Goal: Information Seeking & Learning: Learn about a topic

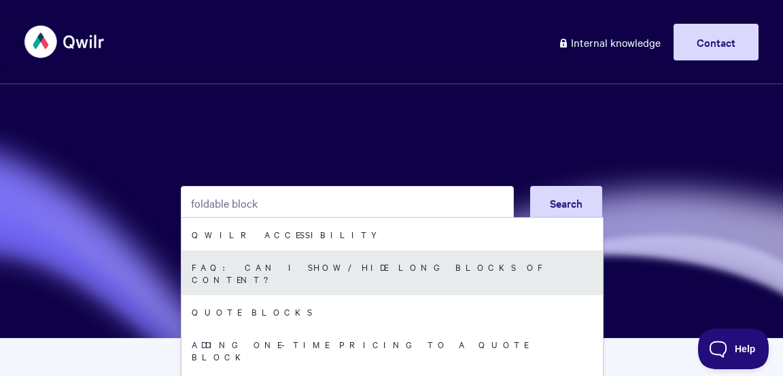
type input "foldable block"
click at [400, 268] on link "FAQ: Can I show/hide long blocks of content?" at bounding box center [391, 273] width 421 height 45
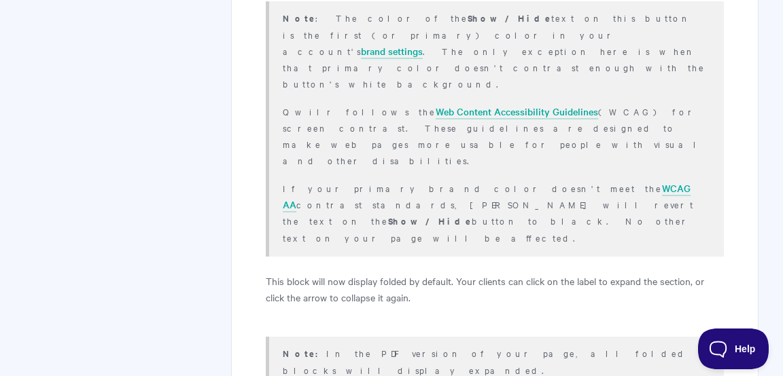
scroll to position [675, 0]
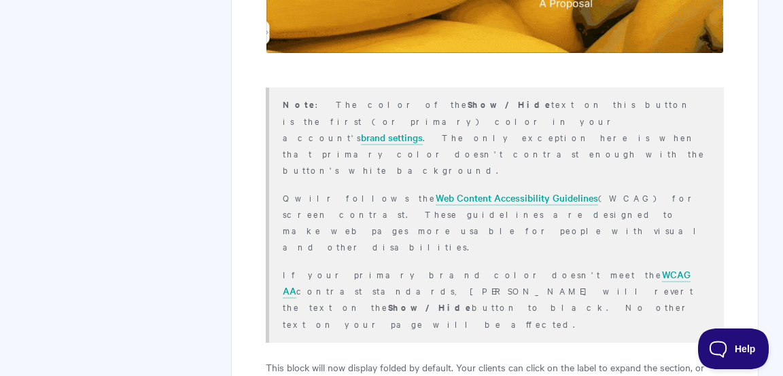
drag, startPoint x: 395, startPoint y: 88, endPoint x: 405, endPoint y: 119, distance: 32.0
click at [405, 118] on p "Note : The color of the Show/Hide text on this button is the first (or primary)…" at bounding box center [495, 137] width 424 height 82
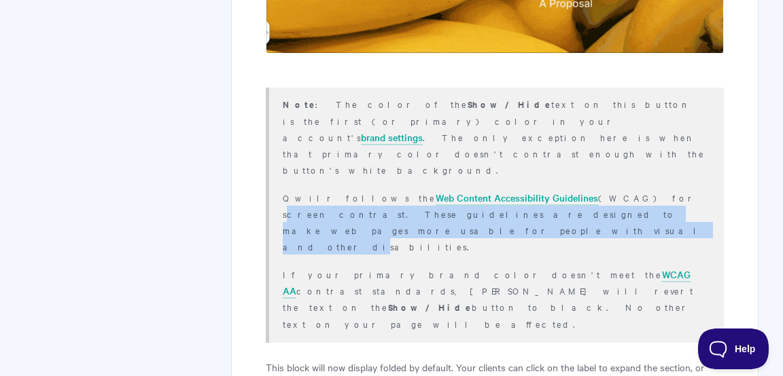
drag, startPoint x: 552, startPoint y: 147, endPoint x: 559, endPoint y: 158, distance: 13.4
click at [559, 190] on p "Qwilr follows the Web Content Accessibility Guidelines (WCAG) for screen contra…" at bounding box center [495, 222] width 424 height 65
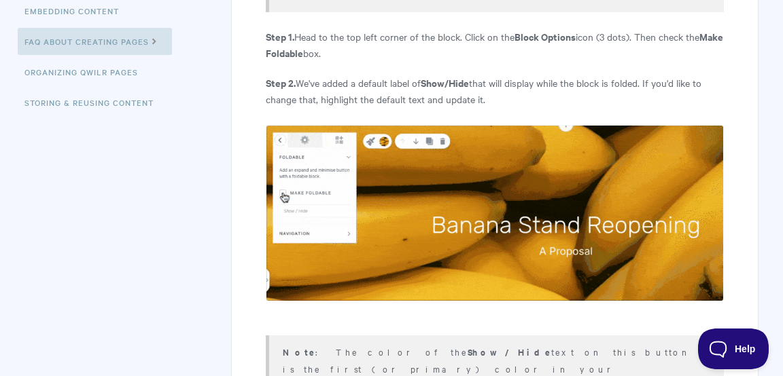
scroll to position [426, 0]
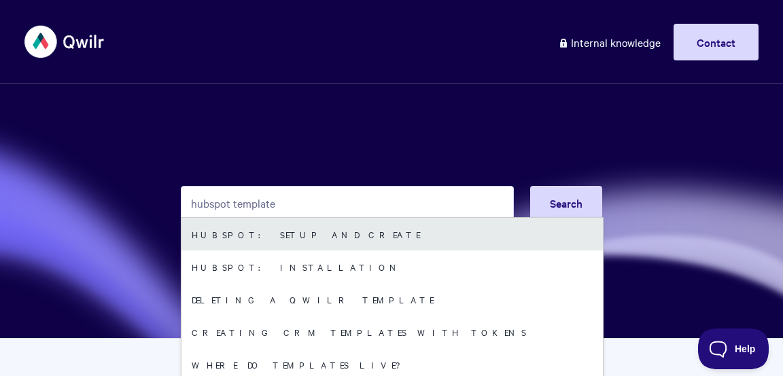
type input "hubspot template"
click at [352, 241] on link "HubSpot: Setup and Create" at bounding box center [391, 234] width 421 height 33
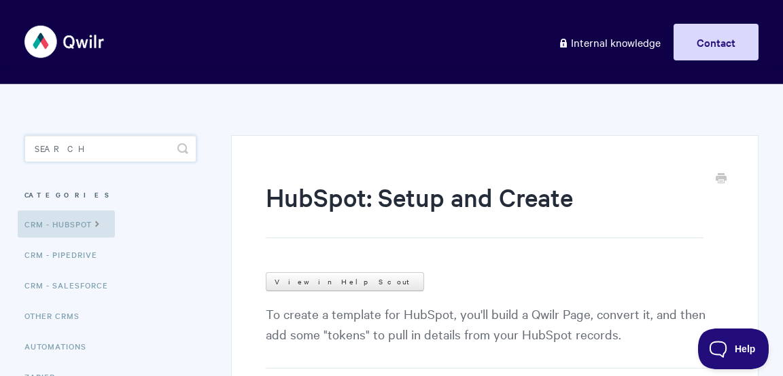
click at [92, 146] on input "Search" at bounding box center [110, 148] width 172 height 27
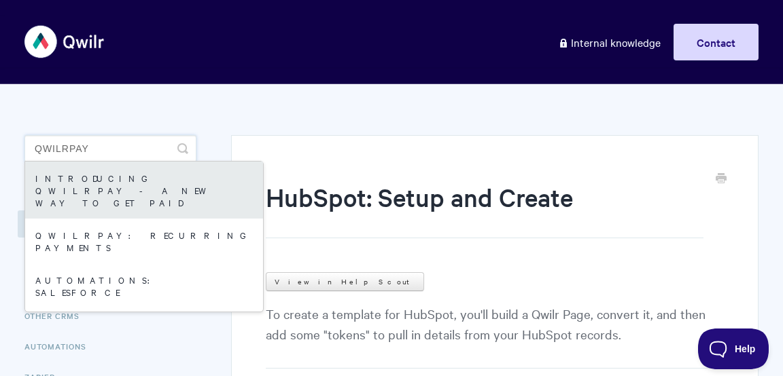
type input "qwilrpay"
click at [100, 175] on link "Introducing QwilrPay - A New Way to Get Paid" at bounding box center [144, 190] width 238 height 57
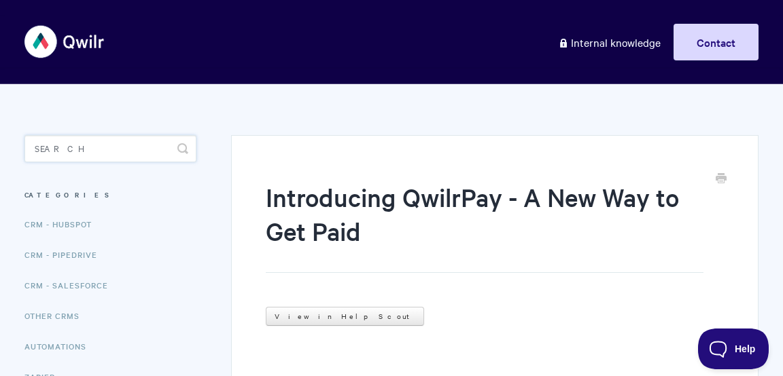
click at [125, 158] on input "Search" at bounding box center [110, 148] width 172 height 27
click at [116, 151] on input "Search" at bounding box center [110, 148] width 172 height 27
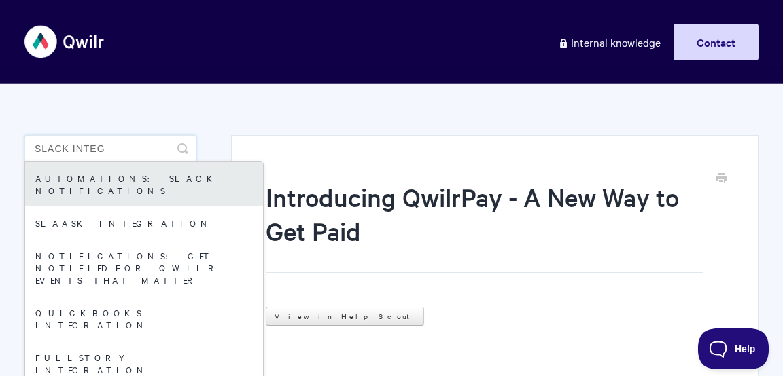
type input "slack integ"
click at [128, 183] on link "Automations: Slack Notifications" at bounding box center [144, 184] width 238 height 45
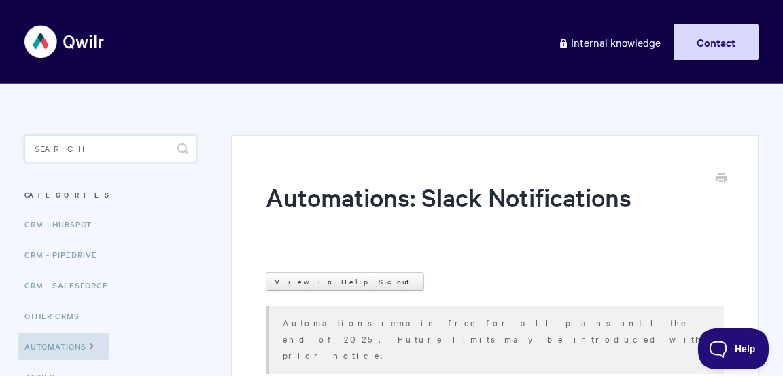
click at [132, 156] on input "Search" at bounding box center [110, 148] width 172 height 27
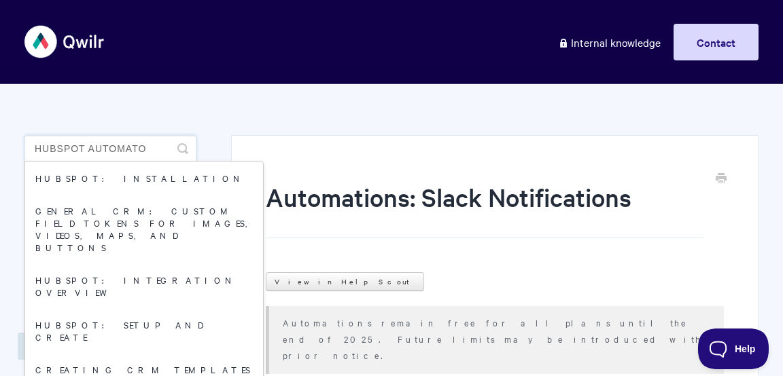
type input "hubspot automato"
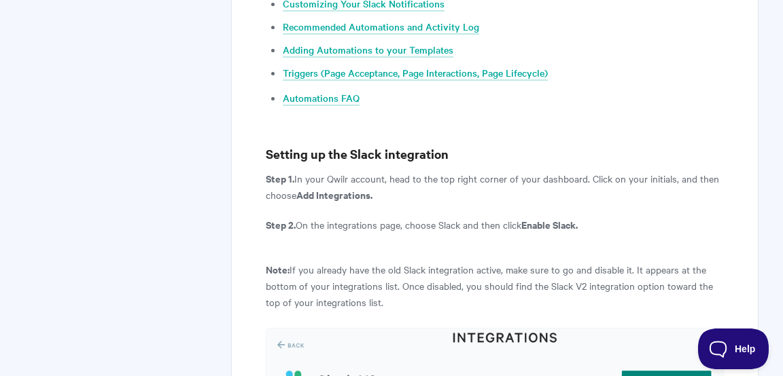
scroll to position [919, 0]
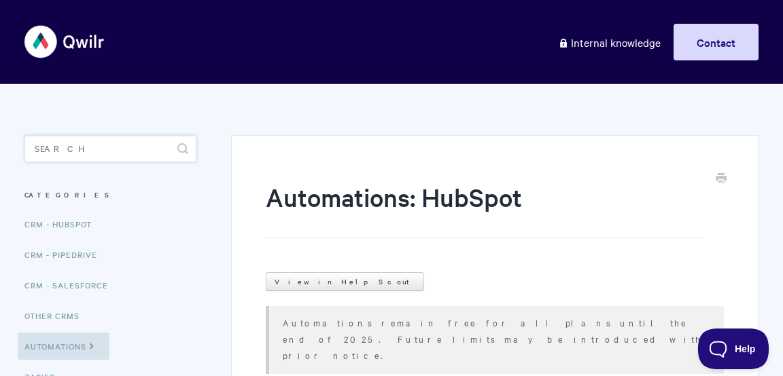
click at [150, 144] on input "Search" at bounding box center [110, 148] width 172 height 27
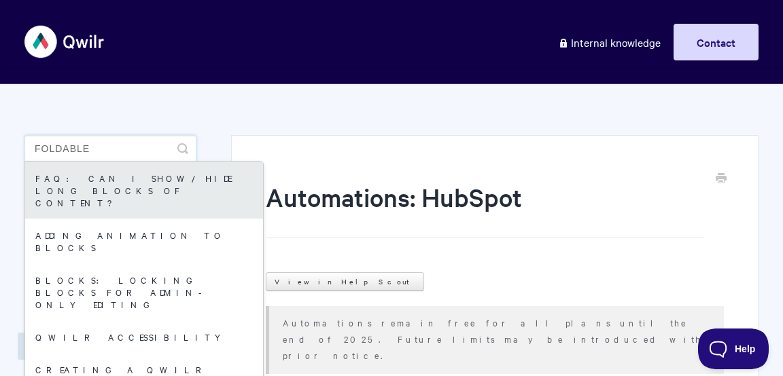
type input "foldable"
click at [173, 175] on link "FAQ: Can I show/hide long blocks of content?" at bounding box center [144, 190] width 238 height 57
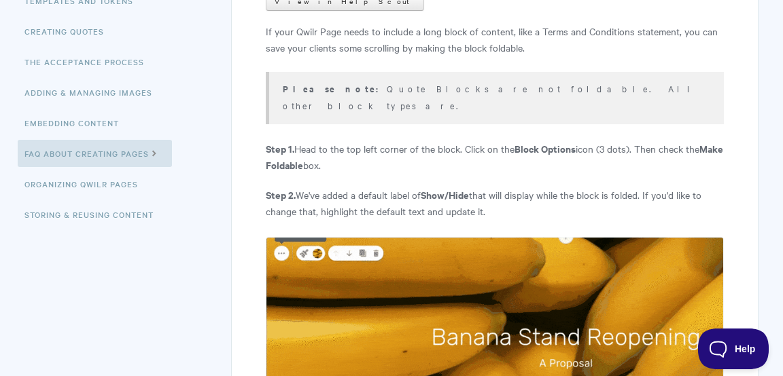
scroll to position [576, 0]
